Goal: Transaction & Acquisition: Purchase product/service

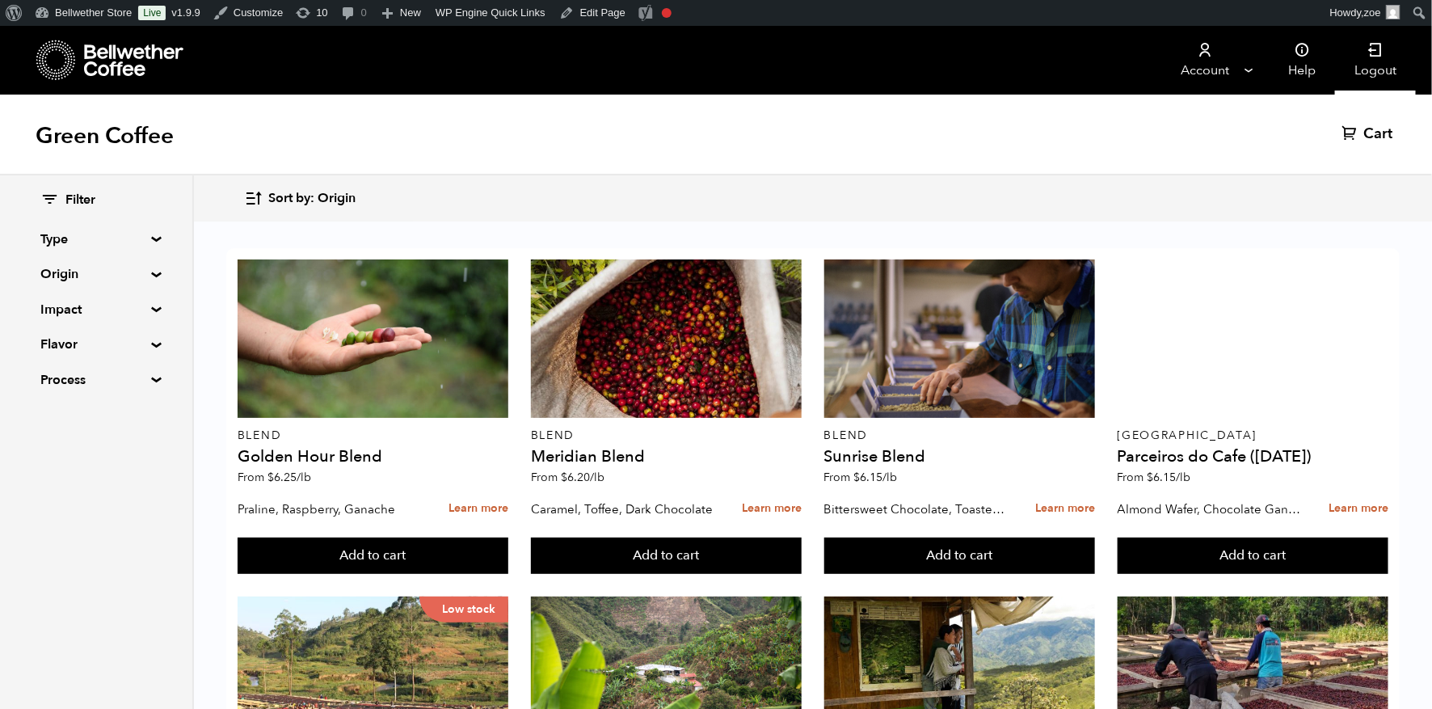
click at [1402, 73] on link "Logout" at bounding box center [1375, 60] width 81 height 69
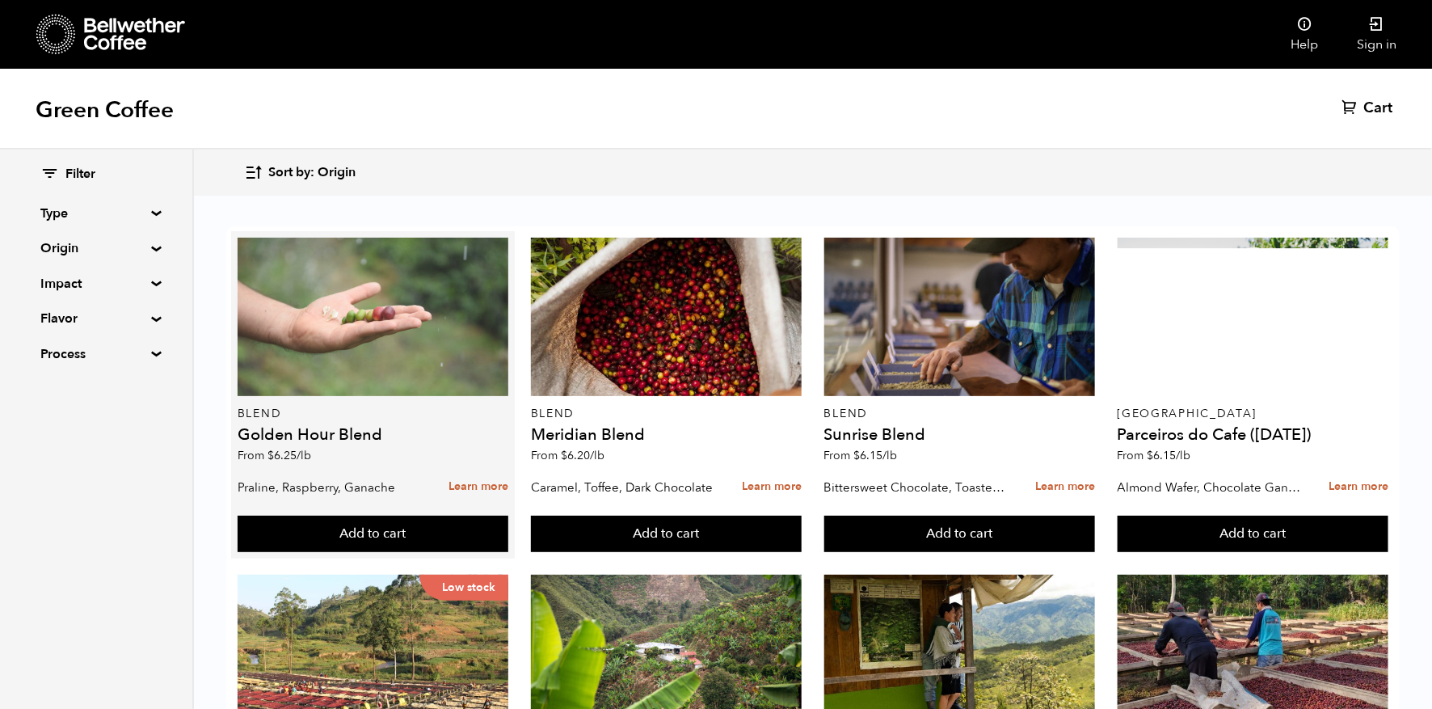
click at [362, 327] on div at bounding box center [373, 317] width 271 height 158
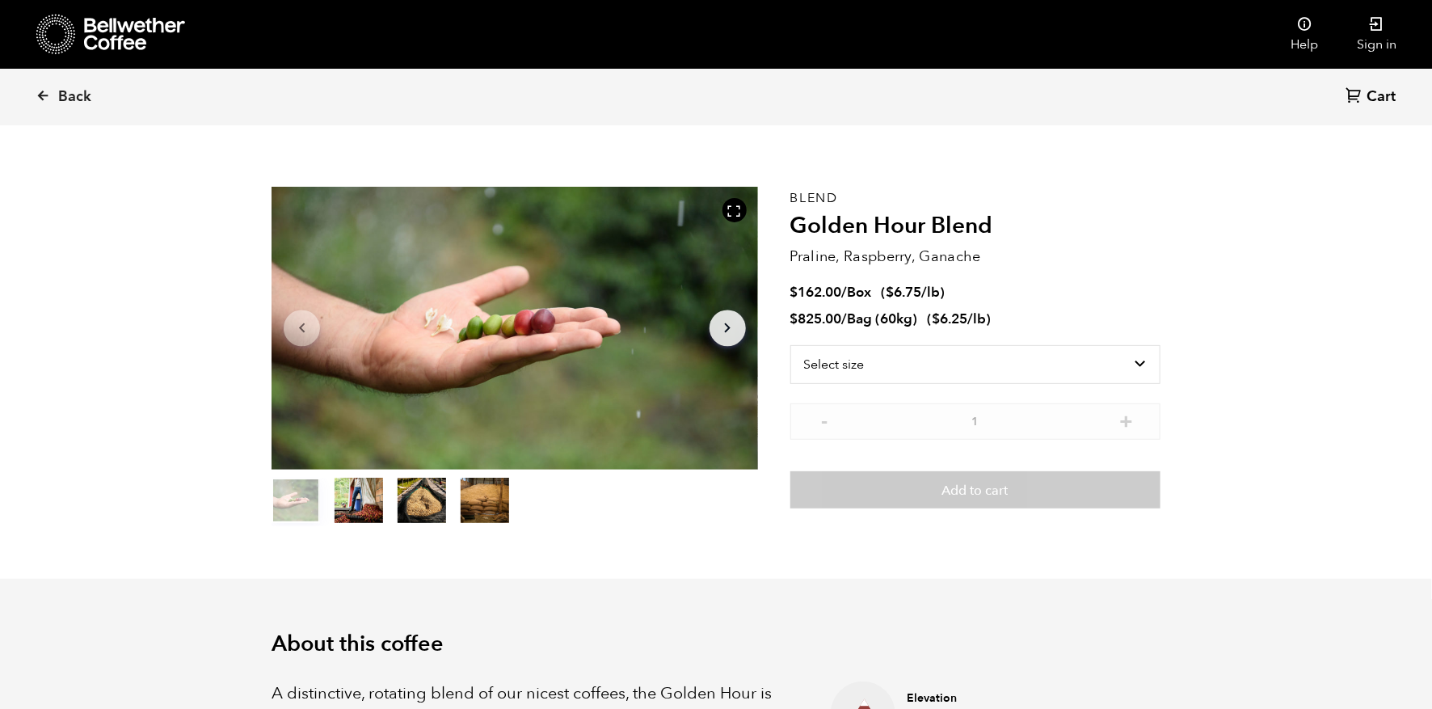
scroll to position [21, 0]
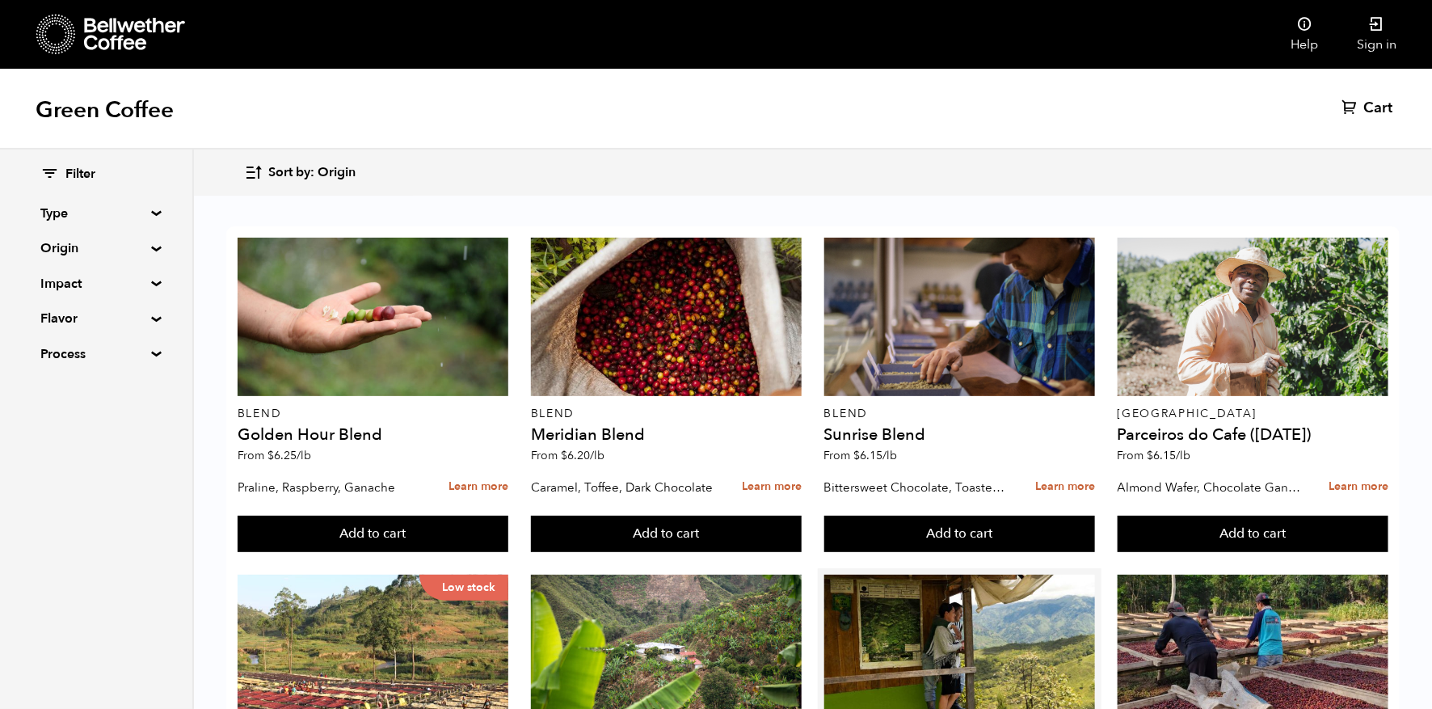
scroll to position [1243, 0]
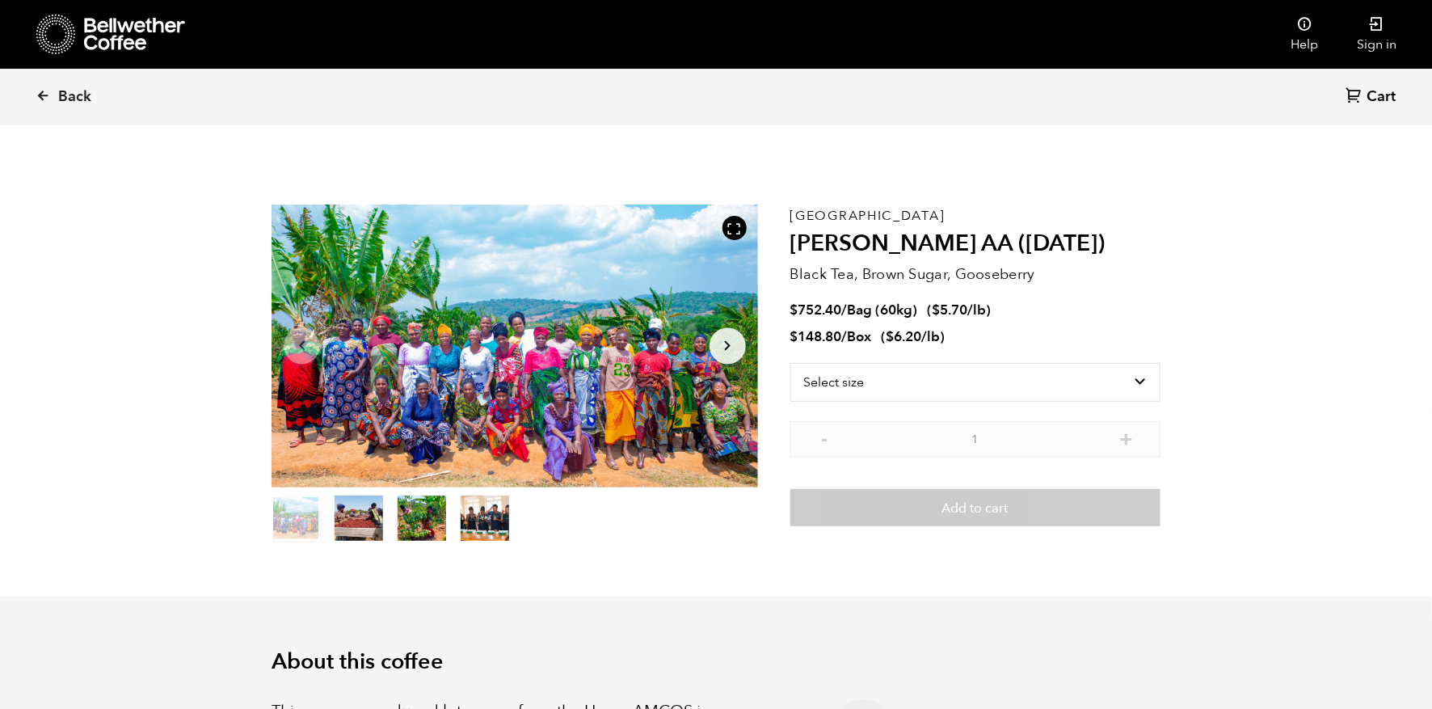
scroll to position [703, 861]
click at [909, 368] on select "Select size Bag (60kg) (132 lbs) Box (24 lbs)" at bounding box center [976, 382] width 370 height 39
select select "bag-3"
click at [791, 363] on select "Select size Bag (60kg) (132 lbs) Box (24 lbs)" at bounding box center [976, 382] width 370 height 39
